Goal: Use online tool/utility: Utilize a website feature to perform a specific function

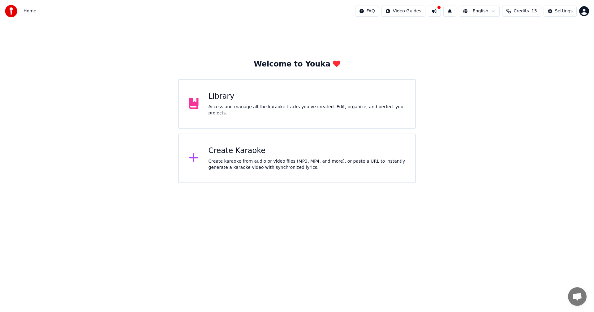
click at [352, 168] on div "Create karaoke from audio or video files (MP3, MP4, and more), or paste a URL t…" at bounding box center [306, 164] width 197 height 12
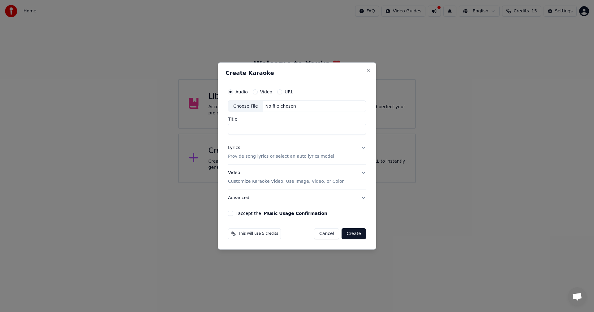
drag, startPoint x: 319, startPoint y: 79, endPoint x: 332, endPoint y: 80, distance: 12.4
click at [319, 79] on div "Create Karaoke Audio Video URL Choose File No file chosen Title Lyrics Provide …" at bounding box center [297, 155] width 158 height 187
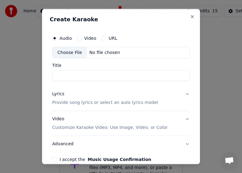
click at [66, 53] on div "Choose File" at bounding box center [70, 52] width 35 height 11
type input "**********"
click at [76, 104] on p "Provide song lyrics or select an auto lyrics model" at bounding box center [105, 103] width 106 height 6
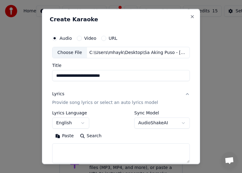
click at [83, 154] on textarea at bounding box center [121, 154] width 138 height 20
paste textarea "**********"
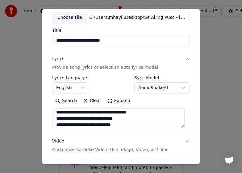
scroll to position [89, 0]
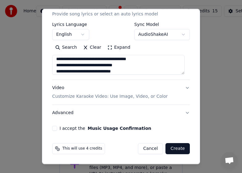
type textarea "**********"
click at [56, 128] on button "I accept the Music Usage Confirmation" at bounding box center [54, 128] width 5 height 5
click at [88, 100] on button "Video Customize Karaoke Video: Use Image, Video, or Color" at bounding box center [121, 92] width 138 height 25
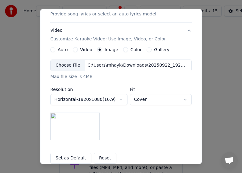
click at [70, 66] on div "Choose File" at bounding box center [68, 65] width 35 height 11
click at [132, 129] on div "**********" at bounding box center [121, 100] width 142 height 81
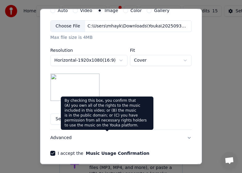
scroll to position [153, 0]
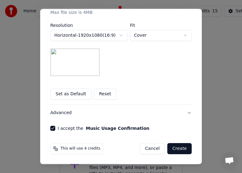
click at [177, 149] on button "Create" at bounding box center [180, 148] width 24 height 11
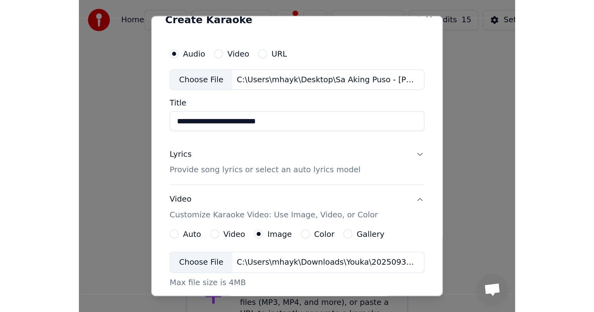
scroll to position [0, 0]
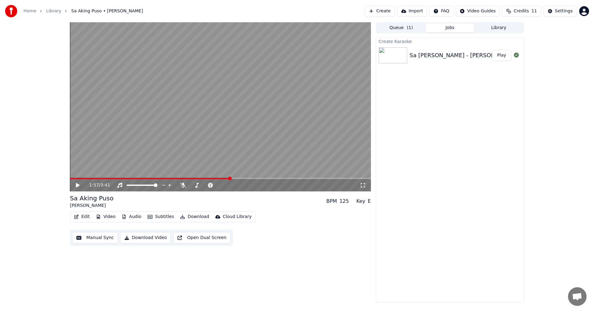
click at [159, 219] on button "Subtitles" at bounding box center [160, 216] width 31 height 9
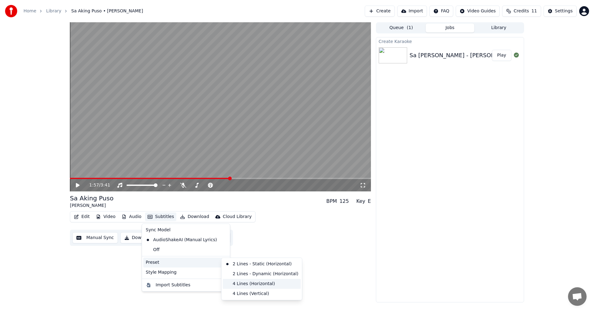
click at [250, 283] on div "4 Lines (Horizontal)" at bounding box center [262, 284] width 78 height 10
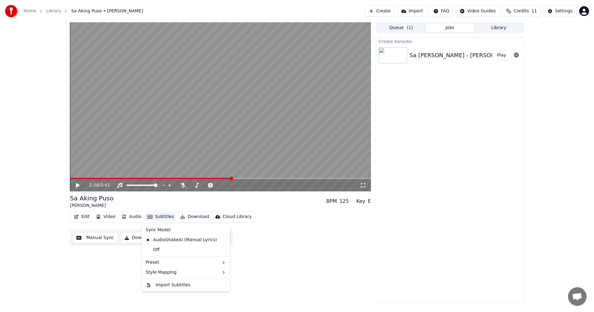
click at [132, 179] on span at bounding box center [151, 178] width 162 height 1
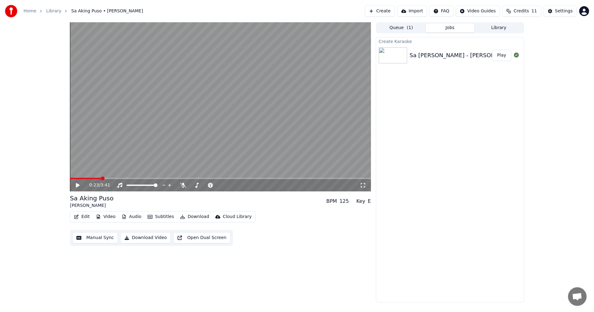
click at [101, 177] on span at bounding box center [103, 179] width 4 height 4
click at [97, 178] on span at bounding box center [99, 179] width 4 height 4
click at [126, 178] on span at bounding box center [127, 179] width 4 height 4
click at [114, 179] on span at bounding box center [116, 179] width 4 height 4
click at [104, 178] on span at bounding box center [93, 178] width 46 height 1
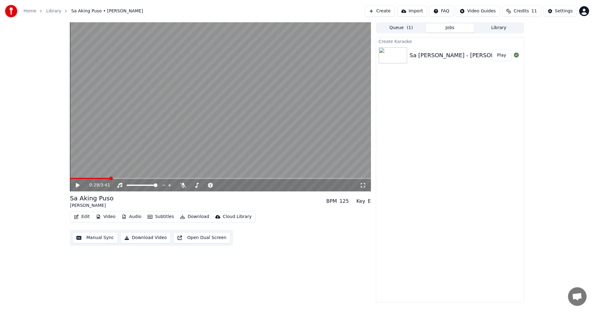
click at [102, 237] on button "Manual Sync" at bounding box center [94, 237] width 45 height 11
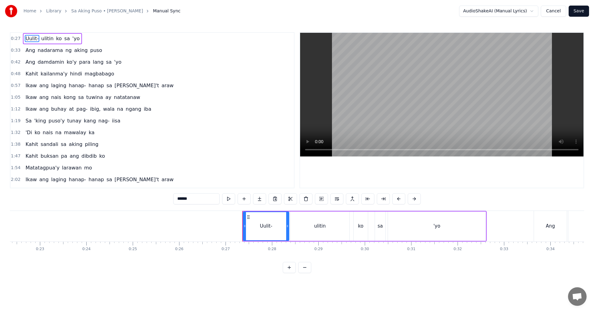
scroll to position [0, 1048]
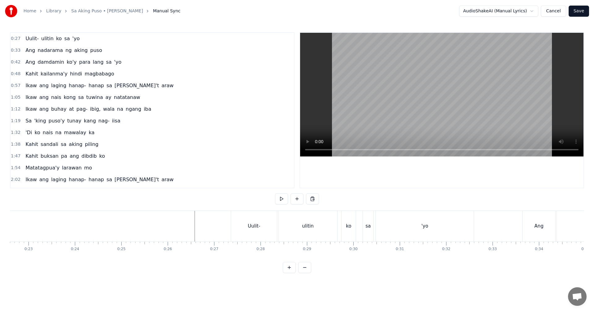
click at [236, 230] on div "Uulit-" at bounding box center [254, 226] width 46 height 31
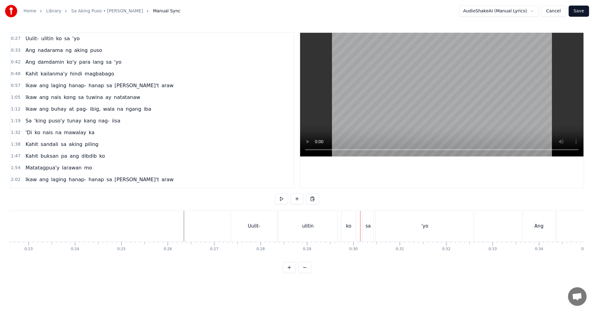
click at [246, 228] on div "Uulit-" at bounding box center [254, 226] width 46 height 31
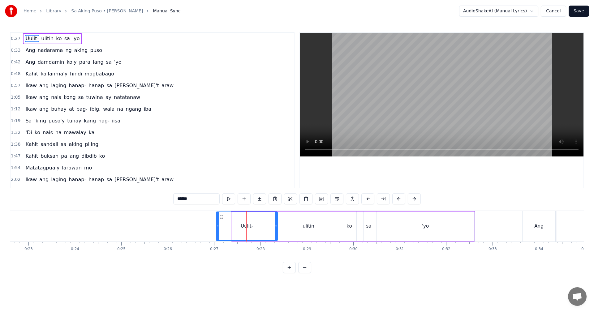
drag, startPoint x: 233, startPoint y: 227, endPoint x: 218, endPoint y: 228, distance: 15.5
click at [218, 228] on div at bounding box center [217, 226] width 2 height 28
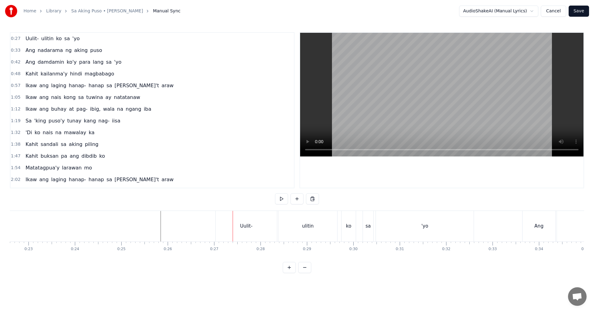
click at [238, 228] on div "Uulit-" at bounding box center [245, 226] width 61 height 31
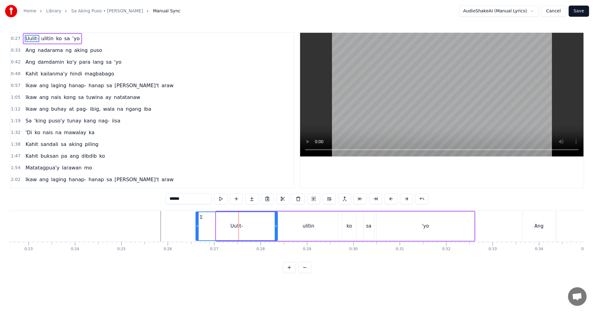
drag, startPoint x: 217, startPoint y: 225, endPoint x: 196, endPoint y: 225, distance: 20.4
click at [196, 225] on icon at bounding box center [197, 226] width 2 height 5
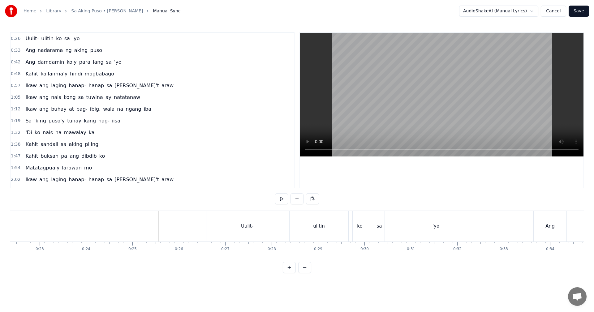
scroll to position [0, 1042]
click at [578, 11] on button "Save" at bounding box center [578, 11] width 20 height 11
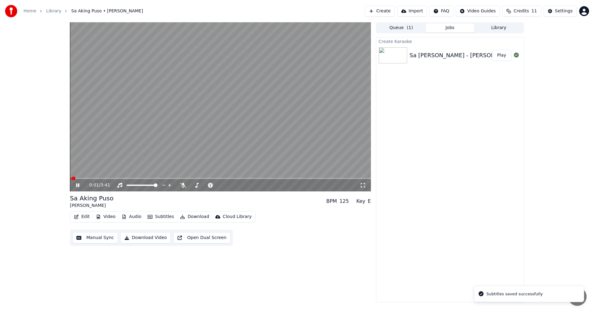
click at [83, 178] on span at bounding box center [220, 178] width 301 height 1
click at [235, 121] on video at bounding box center [220, 106] width 301 height 169
click at [116, 178] on span at bounding box center [96, 178] width 53 height 1
click at [75, 185] on div "0:34 / 3:41" at bounding box center [220, 185] width 296 height 6
click at [77, 185] on icon at bounding box center [78, 185] width 4 height 4
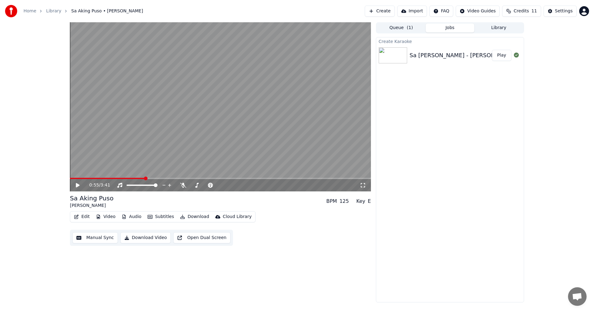
click at [97, 238] on button "Manual Sync" at bounding box center [94, 237] width 45 height 11
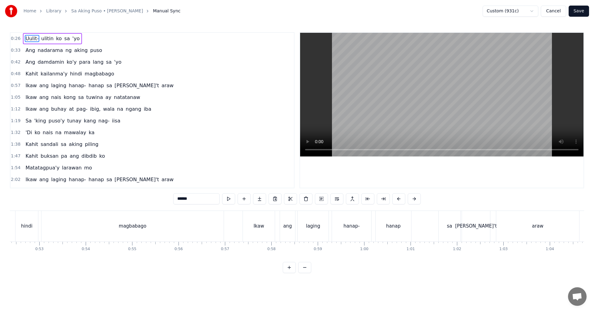
scroll to position [0, 2293]
click at [165, 237] on div "hindi" at bounding box center [162, 226] width 23 height 31
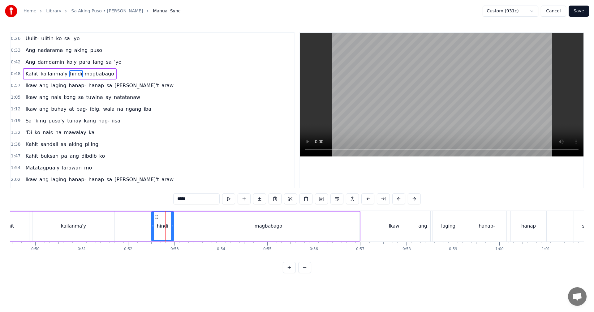
click at [248, 232] on div "magbabago" at bounding box center [268, 225] width 182 height 29
type input "*********"
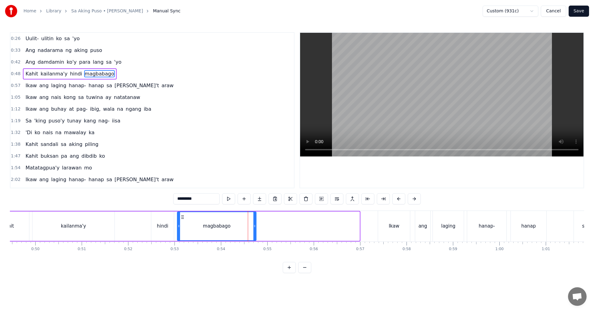
drag, startPoint x: 358, startPoint y: 228, endPoint x: 255, endPoint y: 231, distance: 103.3
click at [255, 231] on div at bounding box center [254, 226] width 2 height 28
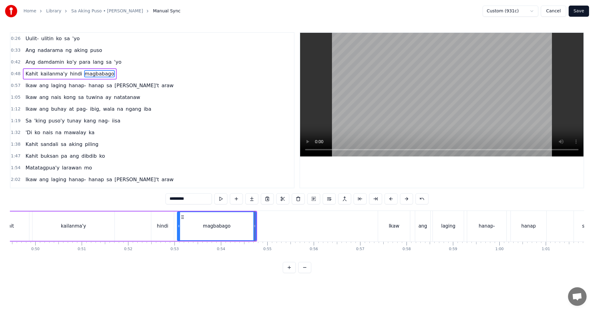
click at [203, 200] on input "*********" at bounding box center [188, 198] width 46 height 11
click at [251, 200] on button at bounding box center [251, 198] width 13 height 11
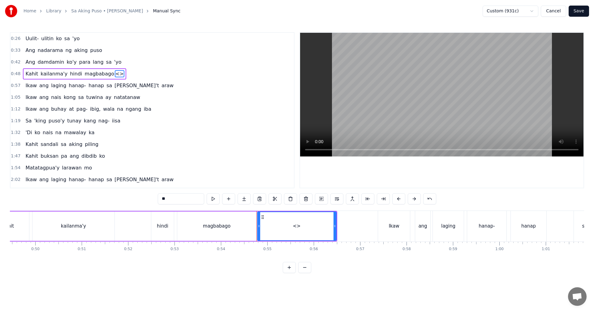
click at [164, 198] on input "**" at bounding box center [181, 198] width 46 height 11
click at [168, 199] on input "****" at bounding box center [181, 198] width 46 height 11
click at [179, 200] on input "*****" at bounding box center [181, 198] width 46 height 11
click at [227, 226] on div "magbabago" at bounding box center [217, 226] width 28 height 7
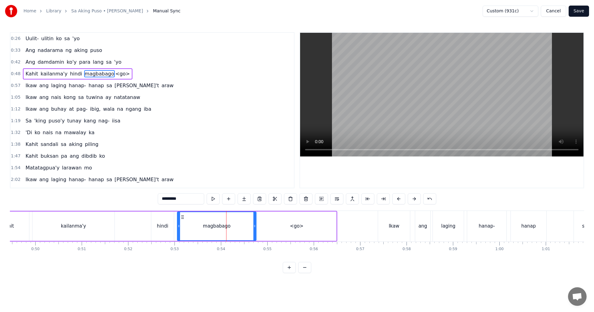
click at [228, 227] on div "magbabago" at bounding box center [217, 226] width 28 height 7
click at [186, 199] on input "*********" at bounding box center [181, 198] width 46 height 11
type input "*******"
click at [175, 216] on div "Kahit kailanma'y hindi magbaba <go>" at bounding box center [161, 226] width 351 height 31
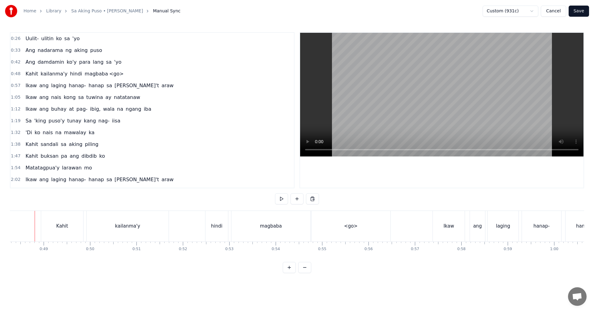
scroll to position [0, 2233]
click at [341, 230] on div "<go>" at bounding box center [357, 226] width 79 height 31
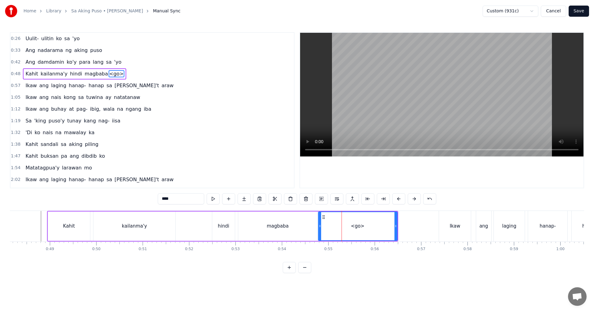
click at [183, 199] on input "****" at bounding box center [181, 198] width 46 height 11
click at [165, 199] on input "***" at bounding box center [181, 198] width 46 height 11
type input "**"
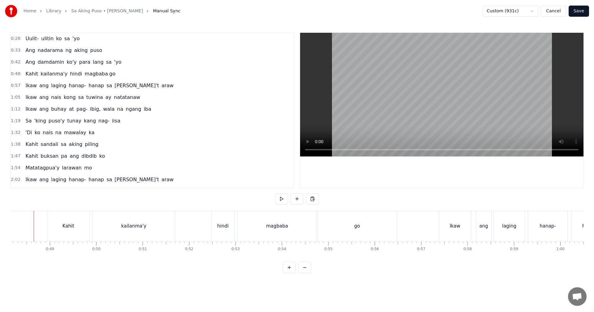
scroll to position [0, 2225]
click at [577, 13] on button "Save" at bounding box center [578, 11] width 20 height 11
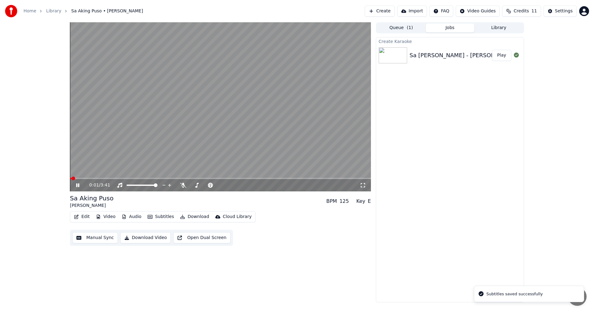
click at [114, 178] on span at bounding box center [220, 178] width 301 height 1
click at [131, 178] on span at bounding box center [220, 178] width 301 height 1
click at [96, 237] on button "Manual Sync" at bounding box center [94, 237] width 45 height 11
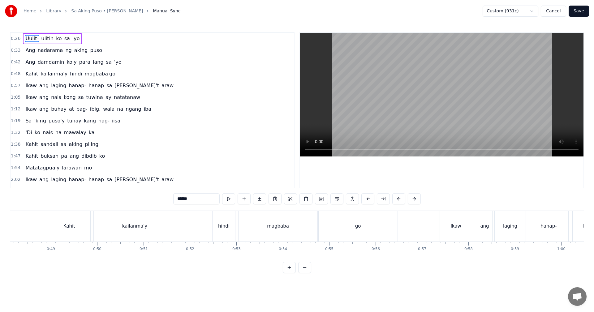
scroll to position [0, 2237]
click at [277, 232] on div "magbaba" at bounding box center [272, 226] width 79 height 31
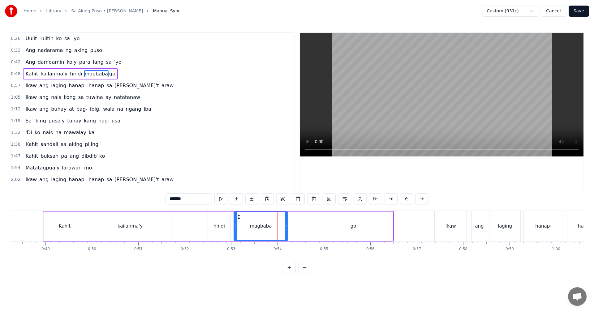
drag, startPoint x: 310, startPoint y: 227, endPoint x: 285, endPoint y: 225, distance: 25.1
click at [285, 225] on icon at bounding box center [286, 226] width 2 height 5
click at [343, 230] on div "go" at bounding box center [353, 225] width 79 height 29
type input "**"
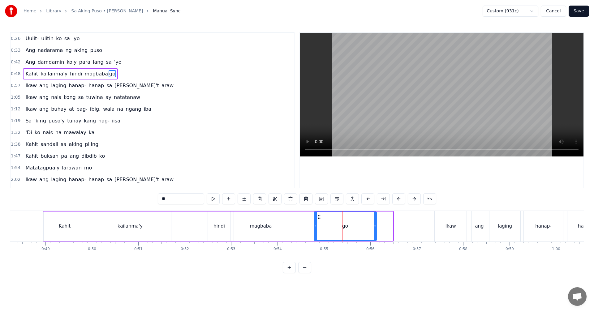
drag, startPoint x: 391, startPoint y: 227, endPoint x: 375, endPoint y: 228, distance: 16.4
click at [375, 228] on icon at bounding box center [374, 226] width 2 height 5
drag, startPoint x: 314, startPoint y: 228, endPoint x: 300, endPoint y: 228, distance: 14.3
click at [300, 228] on div at bounding box center [301, 226] width 2 height 28
click at [583, 9] on button "Save" at bounding box center [578, 11] width 20 height 11
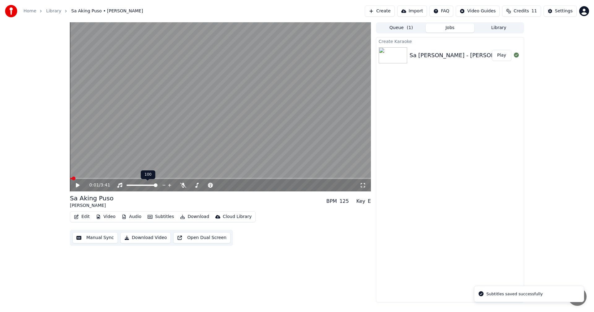
click at [144, 177] on div "100 100" at bounding box center [148, 174] width 15 height 9
click at [138, 177] on video at bounding box center [220, 106] width 301 height 169
click at [139, 178] on span at bounding box center [220, 178] width 301 height 1
click at [125, 178] on span at bounding box center [107, 178] width 75 height 1
click at [190, 178] on span at bounding box center [191, 179] width 4 height 4
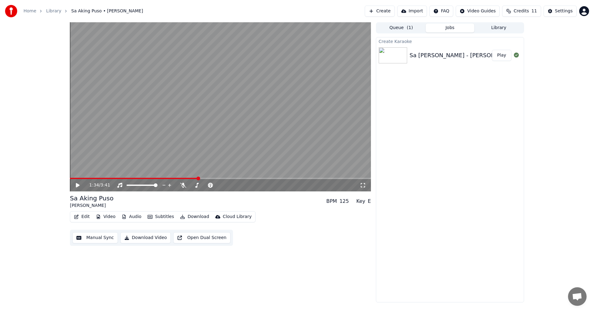
click at [97, 238] on button "Manual Sync" at bounding box center [94, 237] width 45 height 11
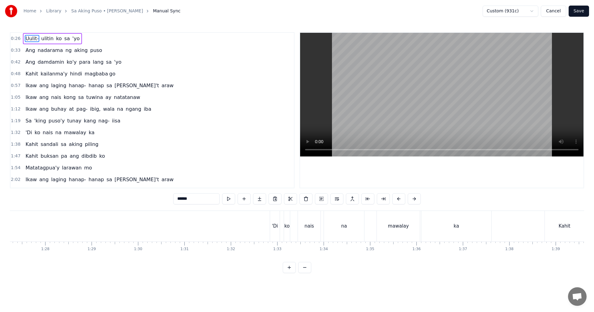
scroll to position [0, 4142]
click at [182, 237] on div "'Di" at bounding box center [179, 226] width 10 height 31
type input "***"
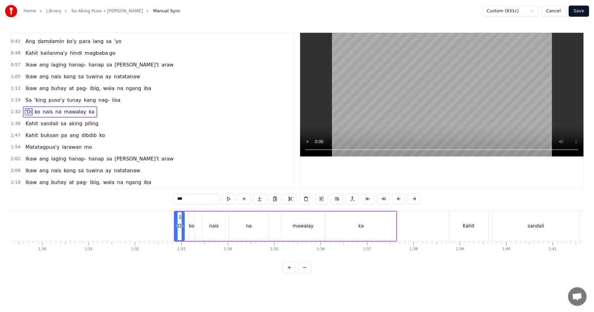
scroll to position [22, 0]
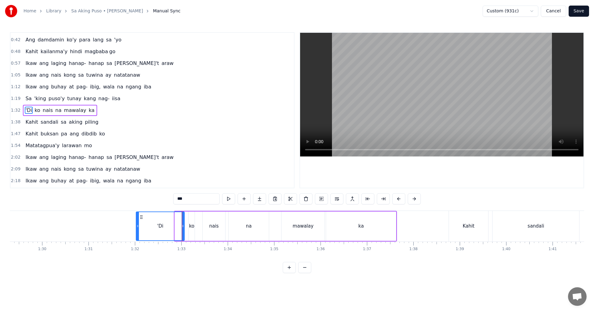
drag, startPoint x: 175, startPoint y: 233, endPoint x: 136, endPoint y: 233, distance: 39.0
click at [136, 233] on div at bounding box center [137, 226] width 2 height 28
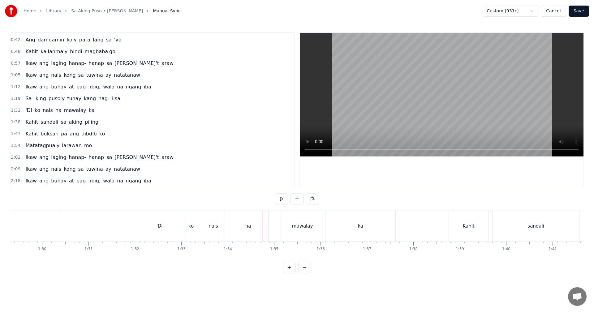
click at [175, 229] on div "'Di" at bounding box center [159, 226] width 49 height 31
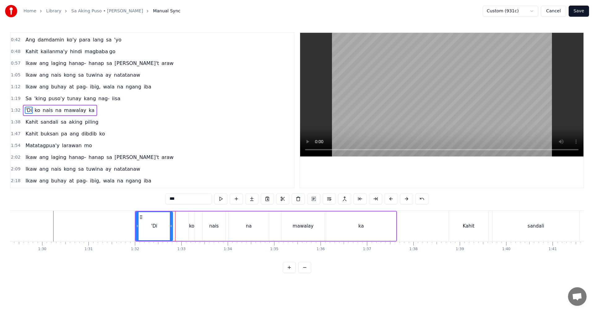
drag, startPoint x: 183, startPoint y: 230, endPoint x: 170, endPoint y: 230, distance: 12.4
click at [170, 230] on div at bounding box center [171, 226] width 2 height 28
click at [190, 228] on div "ko" at bounding box center [191, 226] width 5 height 7
drag, startPoint x: 190, startPoint y: 228, endPoint x: 177, endPoint y: 227, distance: 12.7
click at [177, 228] on icon at bounding box center [178, 226] width 2 height 5
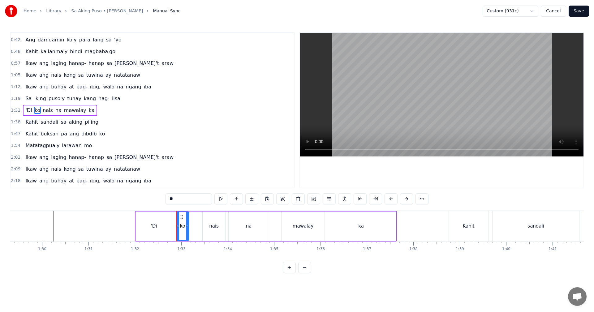
drag, startPoint x: 193, startPoint y: 230, endPoint x: 187, endPoint y: 232, distance: 6.0
click at [187, 232] on div at bounding box center [187, 226] width 2 height 28
click at [219, 230] on div "nais" at bounding box center [214, 225] width 23 height 29
type input "****"
drag, startPoint x: 203, startPoint y: 230, endPoint x: 197, endPoint y: 230, distance: 6.8
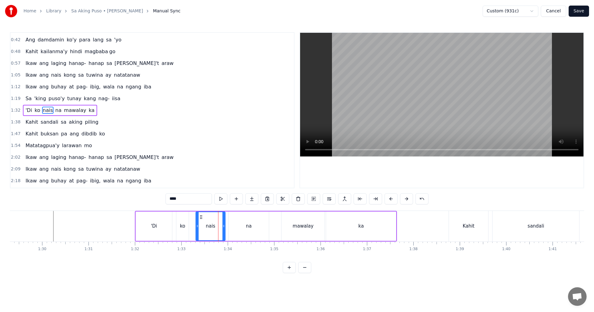
click at [197, 230] on div at bounding box center [197, 226] width 2 height 28
click at [582, 14] on button "Save" at bounding box center [578, 11] width 20 height 11
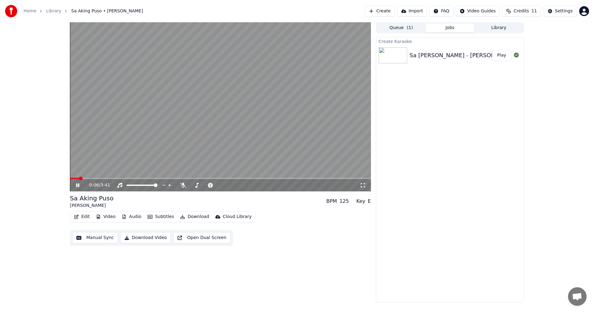
click at [173, 179] on span at bounding box center [220, 178] width 301 height 1
click at [74, 187] on div "1:17 / 3:41" at bounding box center [220, 185] width 296 height 6
click at [77, 185] on icon at bounding box center [77, 185] width 3 height 4
click at [191, 150] on video at bounding box center [220, 106] width 301 height 169
click at [108, 237] on button "Manual Sync" at bounding box center [94, 237] width 45 height 11
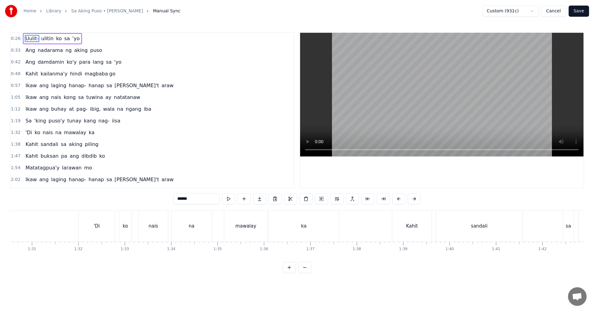
scroll to position [0, 4136]
click at [296, 231] on div "mawalay" at bounding box center [307, 226] width 43 height 31
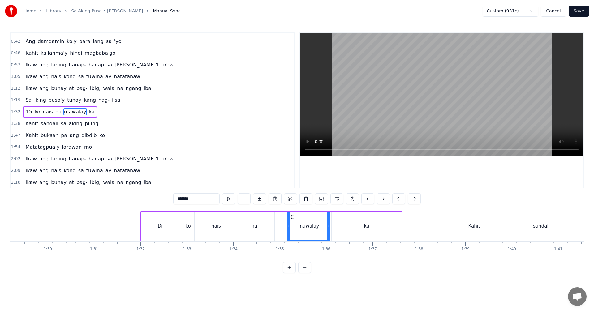
scroll to position [22, 0]
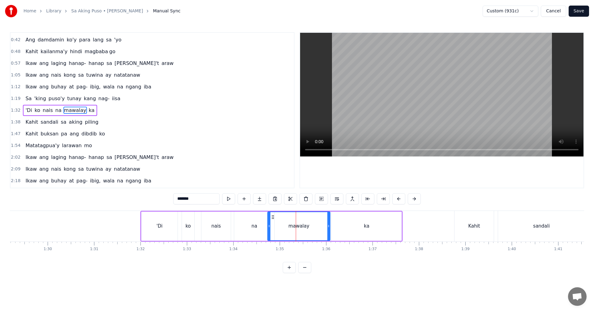
drag, startPoint x: 288, startPoint y: 233, endPoint x: 268, endPoint y: 232, distance: 19.5
click at [268, 232] on div at bounding box center [269, 226] width 2 height 28
drag, startPoint x: 328, startPoint y: 232, endPoint x: 322, endPoint y: 232, distance: 6.2
click at [322, 232] on div at bounding box center [322, 226] width 2 height 28
click at [344, 231] on div "ka" at bounding box center [366, 225] width 70 height 29
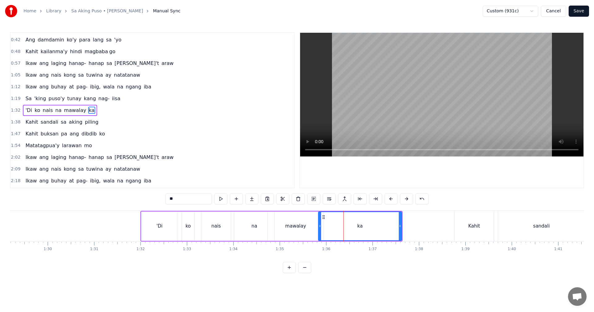
drag, startPoint x: 333, startPoint y: 231, endPoint x: 319, endPoint y: 231, distance: 13.3
click at [319, 231] on div at bounding box center [319, 226] width 2 height 28
click at [251, 229] on div "na" at bounding box center [254, 225] width 40 height 29
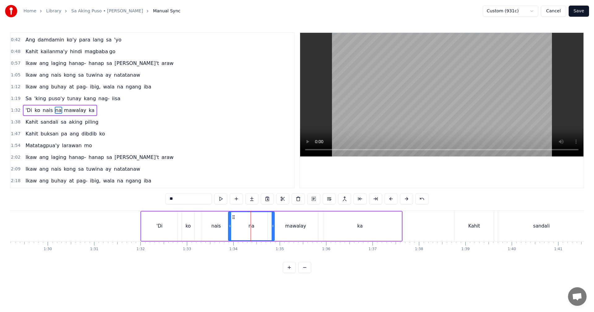
drag, startPoint x: 234, startPoint y: 229, endPoint x: 228, endPoint y: 231, distance: 6.1
click at [228, 231] on div at bounding box center [229, 226] width 2 height 28
click at [213, 230] on div "nais" at bounding box center [215, 225] width 29 height 29
type input "****"
click at [580, 11] on button "Save" at bounding box center [578, 11] width 20 height 11
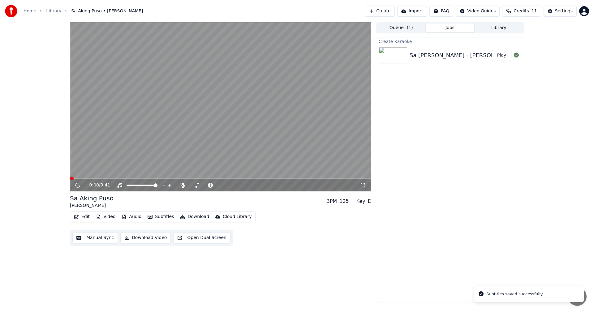
click at [222, 177] on video at bounding box center [220, 106] width 301 height 169
click at [222, 178] on span at bounding box center [220, 178] width 301 height 1
click at [231, 178] on span at bounding box center [220, 178] width 301 height 1
click at [238, 178] on span at bounding box center [220, 178] width 301 height 1
click at [243, 178] on span at bounding box center [220, 178] width 301 height 1
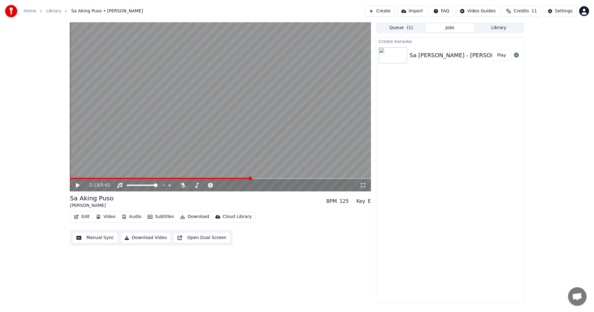
click at [251, 179] on span at bounding box center [220, 178] width 301 height 1
click at [259, 179] on span at bounding box center [220, 178] width 301 height 1
click at [265, 179] on span at bounding box center [220, 178] width 301 height 1
click at [278, 178] on span at bounding box center [220, 178] width 301 height 1
click at [222, 178] on span at bounding box center [146, 178] width 152 height 1
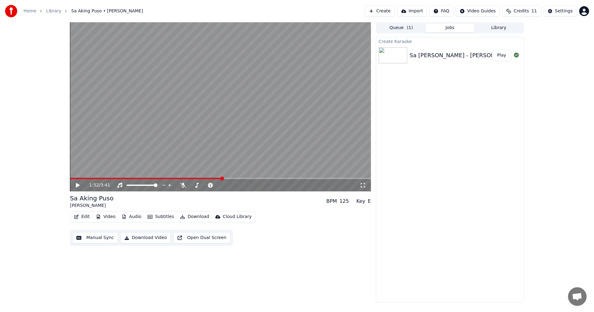
click at [202, 179] on span at bounding box center [146, 178] width 152 height 1
click at [194, 179] on span at bounding box center [136, 178] width 132 height 1
click at [99, 238] on button "Manual Sync" at bounding box center [94, 237] width 45 height 11
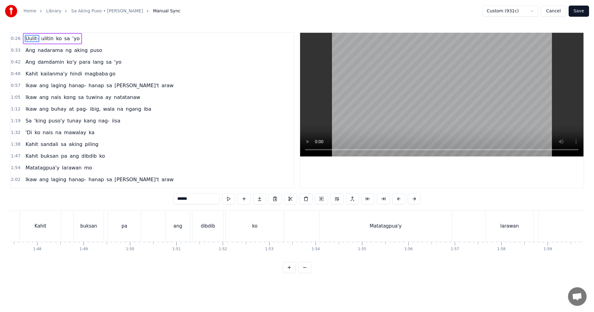
scroll to position [0, 4976]
click at [181, 235] on div "ang" at bounding box center [183, 226] width 24 height 31
type input "***"
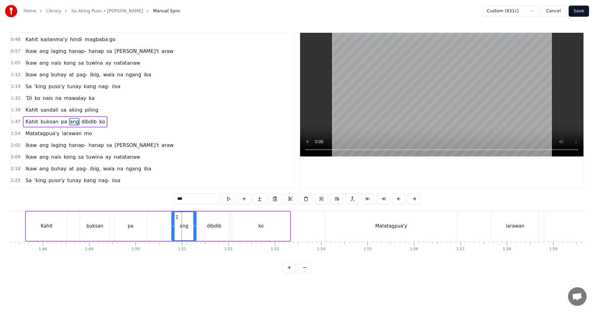
scroll to position [46, 0]
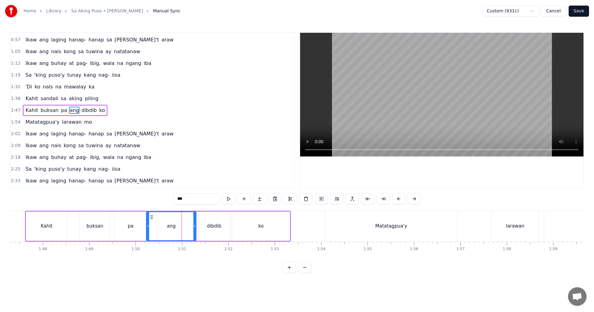
drag, startPoint x: 173, startPoint y: 234, endPoint x: 147, endPoint y: 232, distance: 25.4
click at [147, 232] on div at bounding box center [148, 226] width 2 height 28
click at [584, 7] on button "Save" at bounding box center [578, 11] width 20 height 11
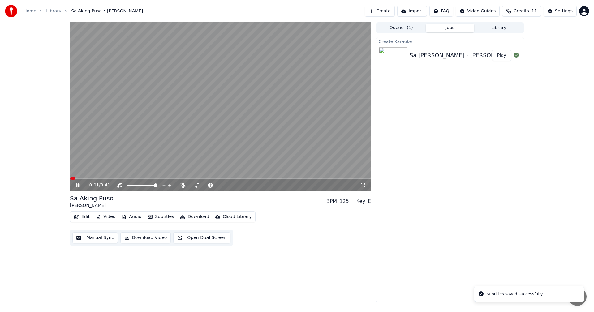
click at [226, 178] on span at bounding box center [220, 178] width 301 height 1
click at [208, 179] on span at bounding box center [150, 178] width 161 height 1
click at [218, 178] on span at bounding box center [220, 178] width 301 height 1
click at [201, 178] on span at bounding box center [202, 179] width 4 height 4
click at [196, 179] on span at bounding box center [197, 179] width 4 height 4
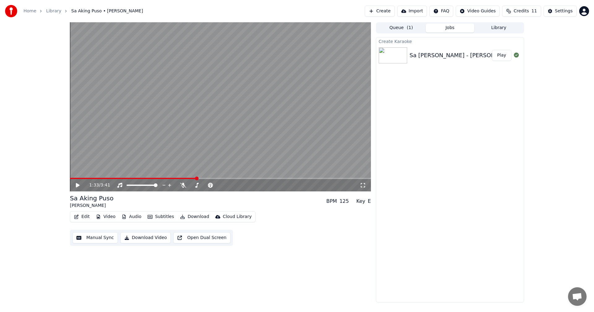
click at [76, 184] on icon at bounding box center [82, 185] width 15 height 5
click at [98, 239] on button "Manual Sync" at bounding box center [94, 237] width 45 height 11
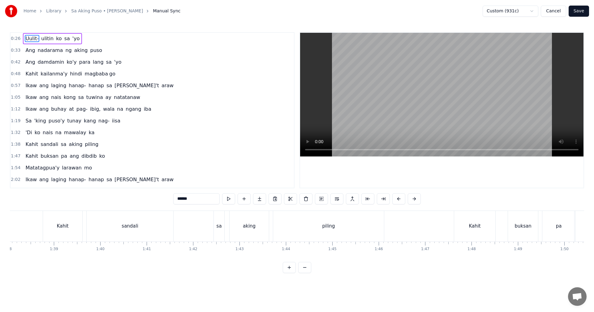
scroll to position [0, 4536]
click at [166, 236] on div "sandali" at bounding box center [141, 226] width 87 height 31
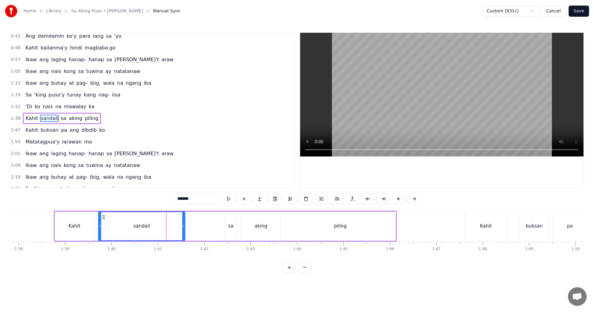
scroll to position [34, 0]
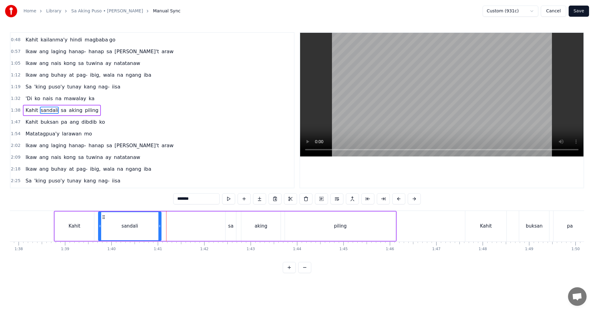
drag, startPoint x: 183, startPoint y: 233, endPoint x: 158, endPoint y: 233, distance: 24.4
click at [158, 233] on div at bounding box center [159, 226] width 2 height 28
click at [229, 233] on div "sa" at bounding box center [230, 225] width 11 height 29
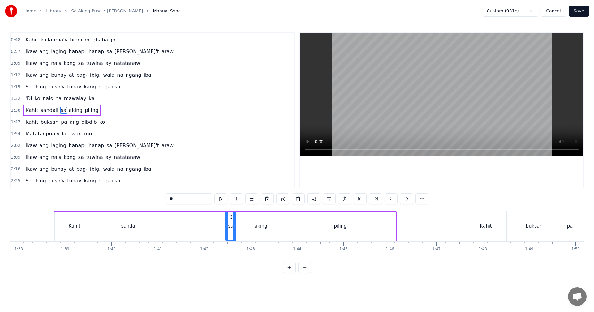
click at [268, 230] on div "aking" at bounding box center [260, 225] width 39 height 29
click at [312, 229] on div "piling" at bounding box center [340, 225] width 111 height 29
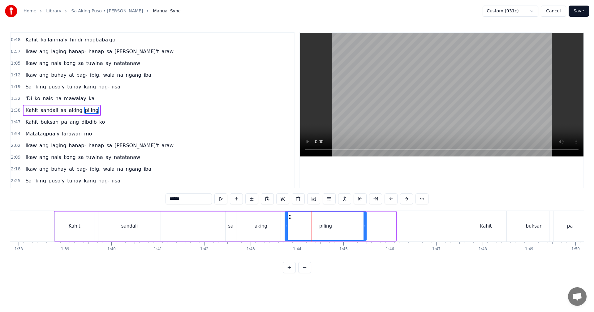
drag, startPoint x: 395, startPoint y: 226, endPoint x: 366, endPoint y: 228, distance: 29.5
click at [366, 228] on icon at bounding box center [364, 226] width 2 height 5
click at [262, 231] on div "aking" at bounding box center [260, 225] width 39 height 29
type input "*****"
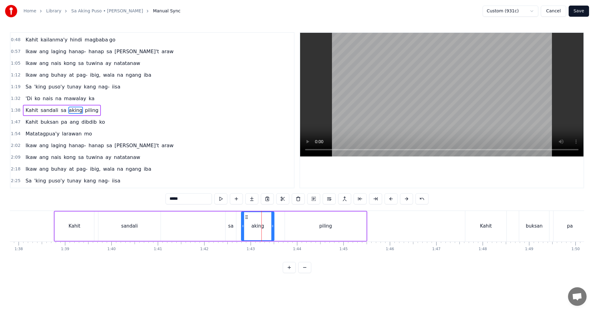
drag, startPoint x: 279, startPoint y: 230, endPoint x: 267, endPoint y: 230, distance: 11.1
click at [271, 230] on div at bounding box center [272, 226] width 2 height 28
click at [578, 13] on button "Save" at bounding box center [578, 11] width 20 height 11
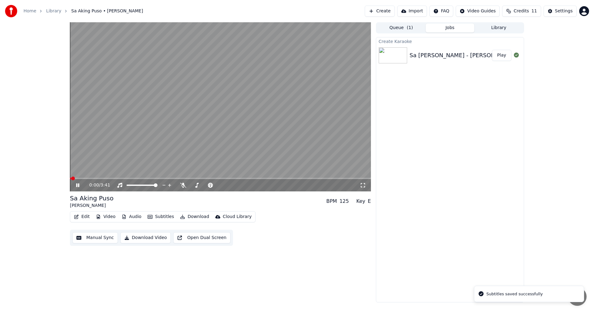
click at [207, 178] on span at bounding box center [220, 178] width 301 height 1
click at [195, 178] on span at bounding box center [140, 178] width 140 height 1
click at [78, 185] on icon at bounding box center [78, 185] width 4 height 4
click at [77, 186] on icon at bounding box center [78, 185] width 4 height 4
click at [77, 186] on icon at bounding box center [77, 185] width 3 height 4
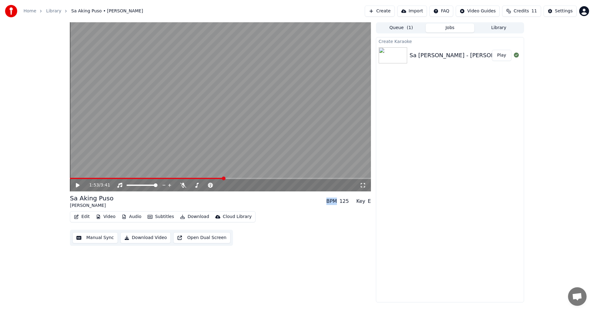
click at [98, 237] on button "Manual Sync" at bounding box center [94, 237] width 45 height 11
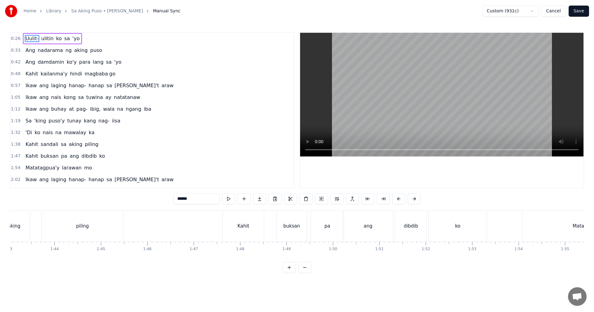
scroll to position [0, 4801]
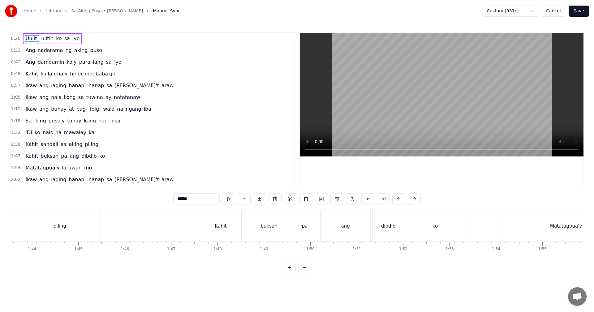
click at [382, 227] on div "dibdib" at bounding box center [388, 226] width 14 height 7
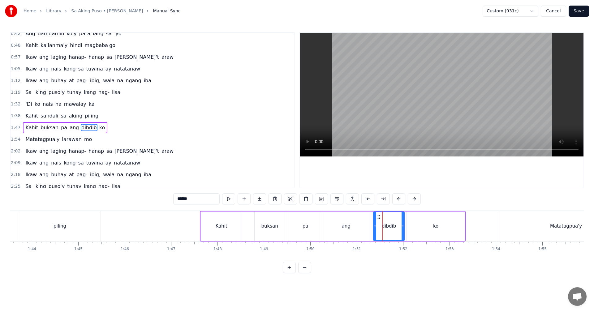
scroll to position [46, 0]
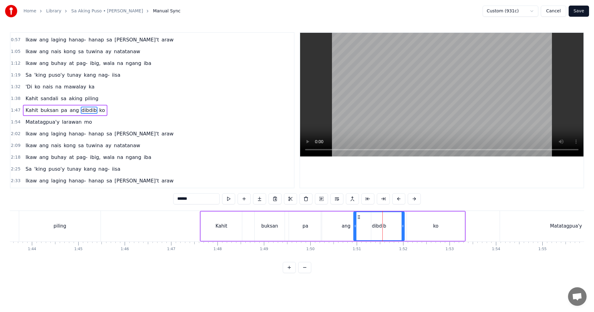
drag, startPoint x: 375, startPoint y: 230, endPoint x: 356, endPoint y: 232, distance: 19.0
click at [355, 232] on div at bounding box center [355, 226] width 2 height 28
drag, startPoint x: 355, startPoint y: 231, endPoint x: 359, endPoint y: 230, distance: 4.7
click at [359, 230] on div at bounding box center [358, 226] width 2 height 28
click at [456, 225] on div "ko" at bounding box center [436, 225] width 58 height 29
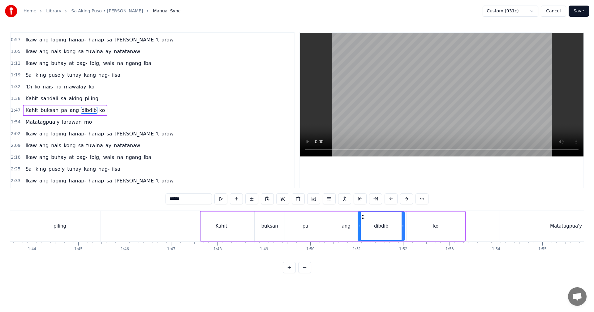
type input "**"
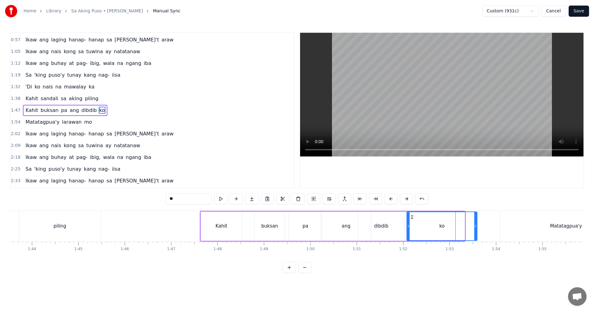
drag, startPoint x: 464, startPoint y: 227, endPoint x: 477, endPoint y: 228, distance: 13.0
click at [476, 228] on icon at bounding box center [475, 226] width 2 height 5
drag, startPoint x: 407, startPoint y: 228, endPoint x: 396, endPoint y: 228, distance: 10.5
click at [396, 228] on icon at bounding box center [397, 226] width 2 height 5
click at [580, 9] on button "Save" at bounding box center [578, 11] width 20 height 11
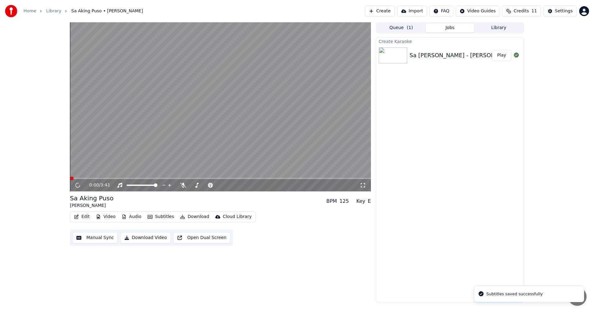
click at [203, 177] on video at bounding box center [220, 106] width 301 height 169
click at [203, 178] on span at bounding box center [220, 178] width 301 height 1
click at [104, 237] on button "Manual Sync" at bounding box center [94, 237] width 45 height 11
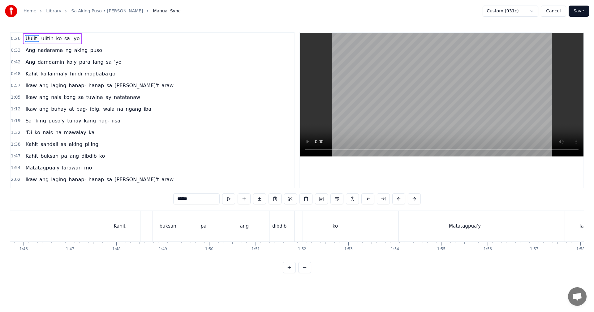
scroll to position [0, 4891]
click at [250, 230] on div "ang" at bounding box center [255, 226] width 50 height 31
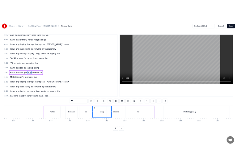
scroll to position [46, 0]
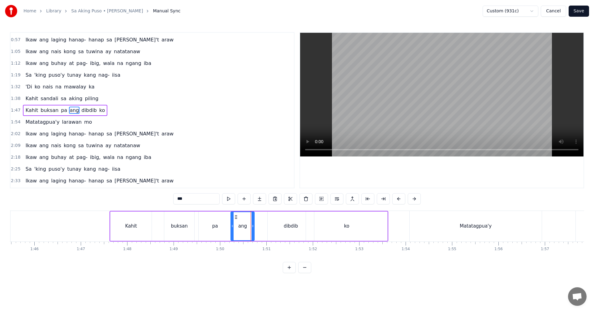
drag, startPoint x: 279, startPoint y: 230, endPoint x: 252, endPoint y: 230, distance: 26.3
click at [252, 230] on div at bounding box center [252, 226] width 2 height 28
click at [272, 229] on div "dibdib" at bounding box center [290, 225] width 46 height 29
type input "******"
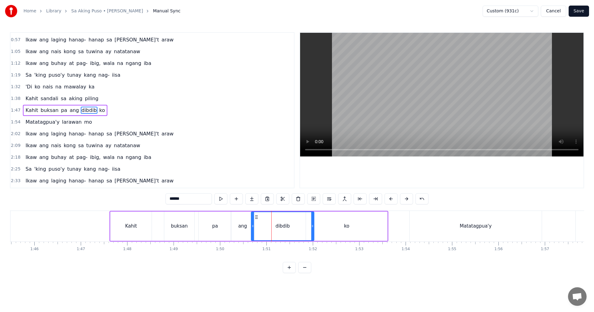
drag, startPoint x: 269, startPoint y: 230, endPoint x: 295, endPoint y: 231, distance: 26.3
click at [253, 231] on div at bounding box center [252, 226] width 2 height 28
drag, startPoint x: 312, startPoint y: 230, endPoint x: 305, endPoint y: 231, distance: 7.8
click at [293, 231] on div at bounding box center [292, 226] width 2 height 28
click at [305, 231] on div "[PERSON_NAME] pa ang dibdib ko" at bounding box center [248, 226] width 279 height 31
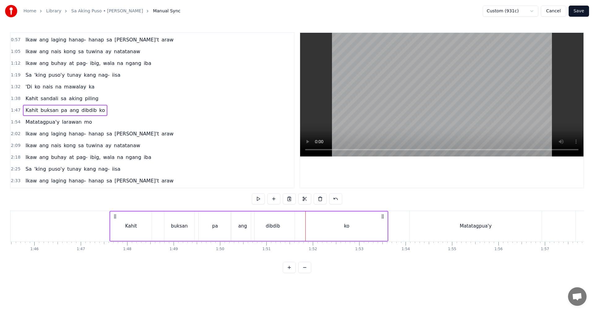
click at [240, 229] on div "ang" at bounding box center [242, 226] width 9 height 7
click at [213, 227] on div "pa" at bounding box center [215, 226] width 6 height 7
type input "**"
click at [580, 12] on button "Save" at bounding box center [578, 11] width 20 height 11
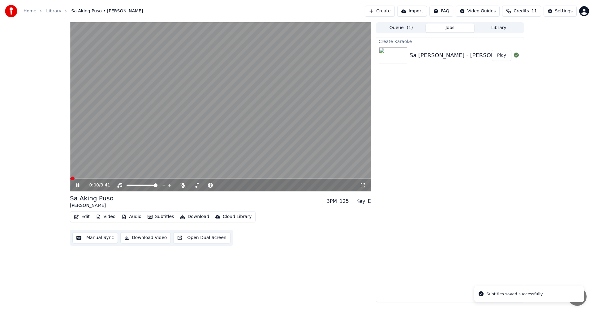
click at [184, 178] on span at bounding box center [220, 178] width 301 height 1
click at [194, 178] on span at bounding box center [220, 178] width 301 height 1
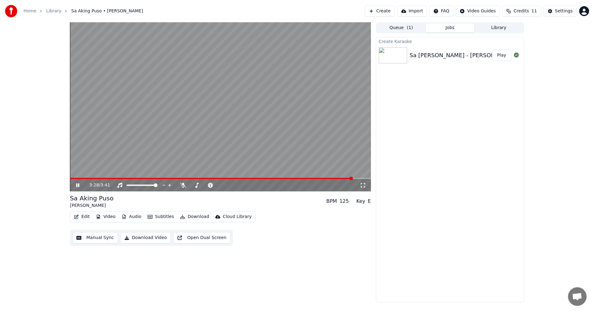
click at [318, 178] on span at bounding box center [211, 178] width 283 height 1
click at [299, 180] on span at bounding box center [301, 179] width 4 height 4
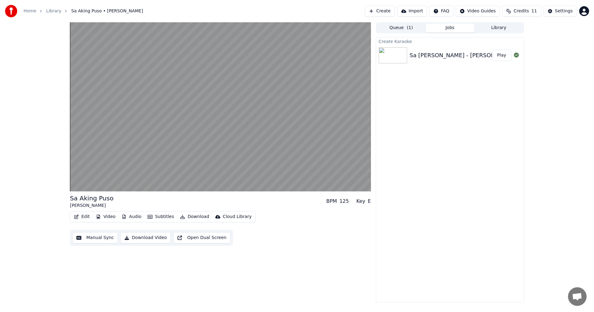
click at [139, 237] on button "Download Video" at bounding box center [145, 237] width 50 height 11
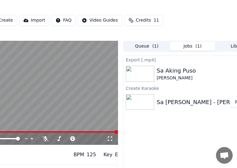
scroll to position [0, 97]
